Goal: Task Accomplishment & Management: Use online tool/utility

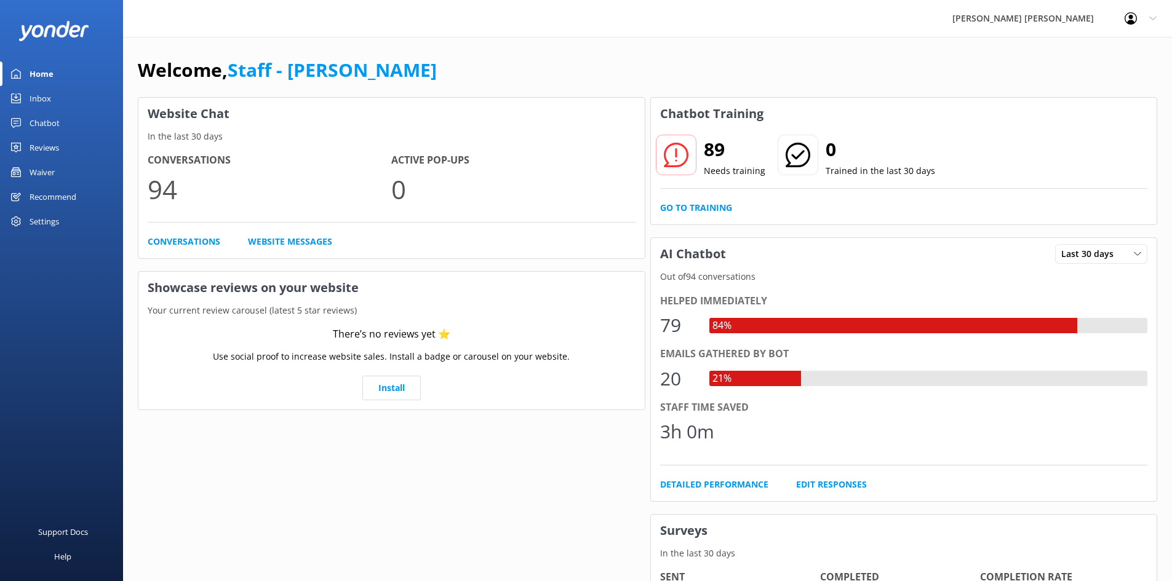
click at [57, 119] on div "Chatbot" at bounding box center [45, 123] width 30 height 25
